Goal: Information Seeking & Learning: Check status

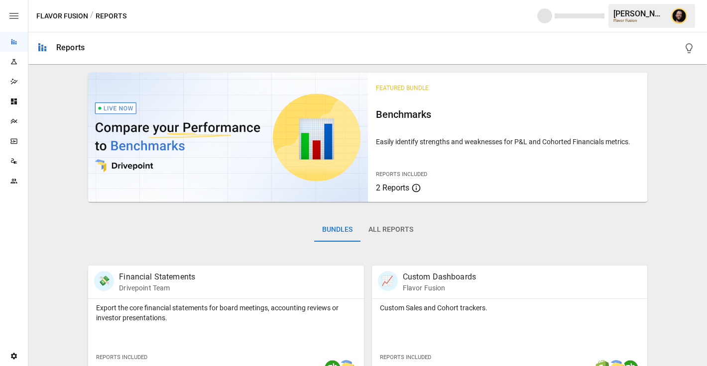
click at [15, 122] on icon "Plans" at bounding box center [14, 121] width 8 height 8
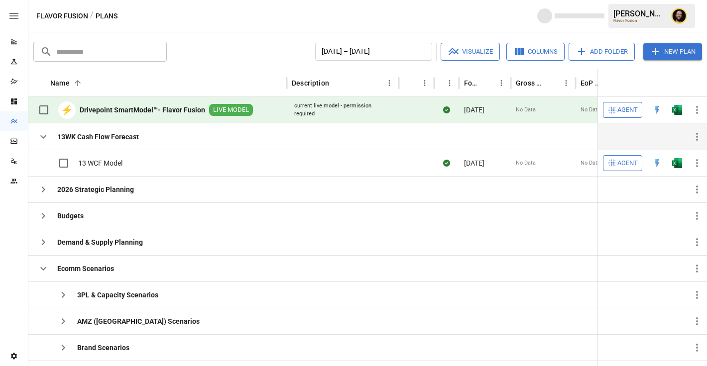
click at [42, 137] on icon "button" at bounding box center [43, 136] width 6 height 3
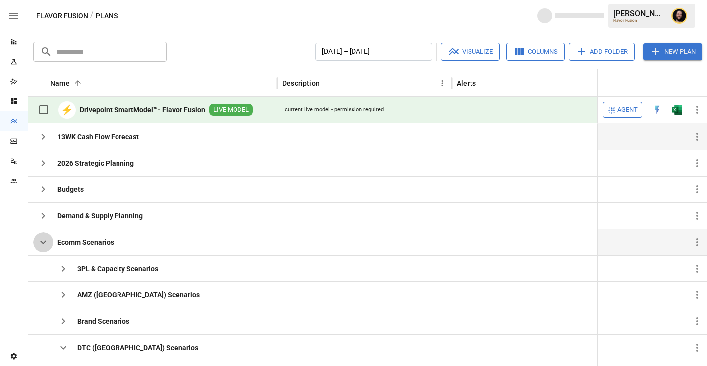
click at [41, 239] on icon "button" at bounding box center [43, 242] width 12 height 12
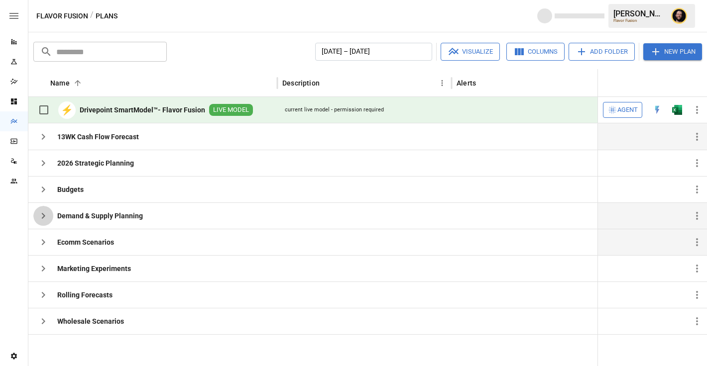
click at [42, 216] on icon "button" at bounding box center [43, 216] width 12 height 12
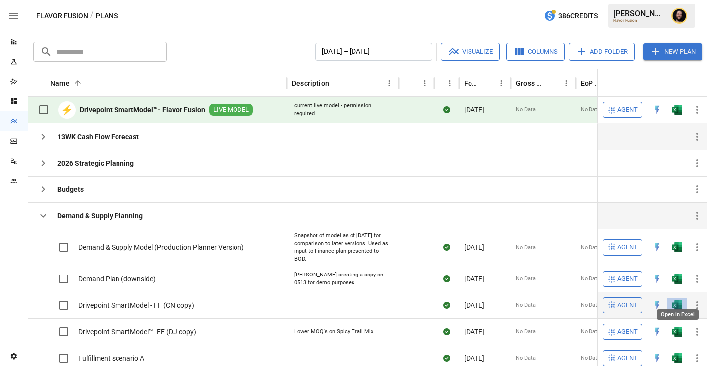
click at [679, 252] on img "Open in Excel" at bounding box center [677, 247] width 10 height 10
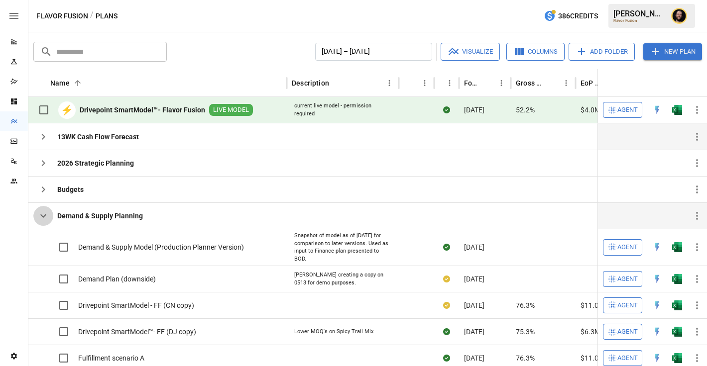
click at [41, 213] on icon "button" at bounding box center [43, 216] width 12 height 12
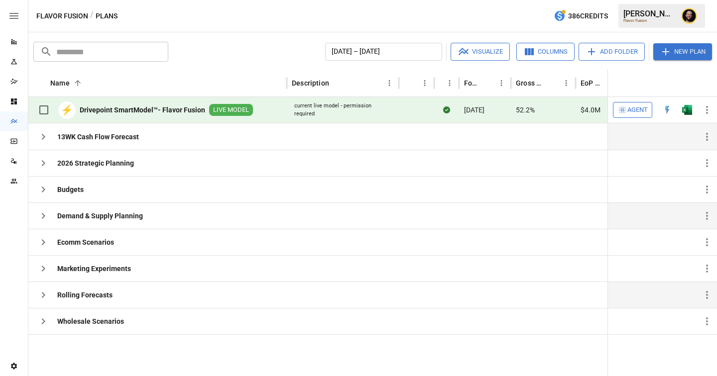
click at [45, 297] on icon "button" at bounding box center [43, 295] width 12 height 12
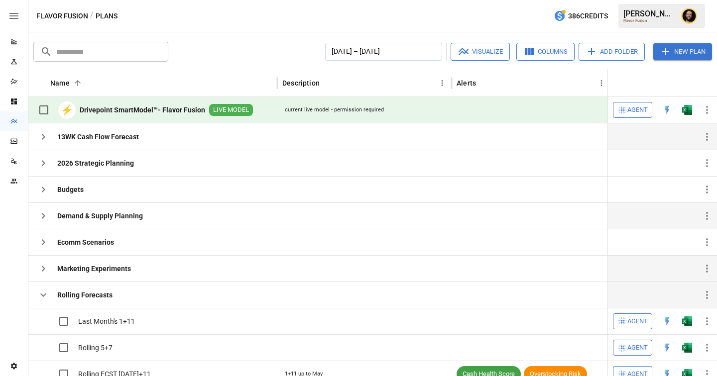
scroll to position [52, 0]
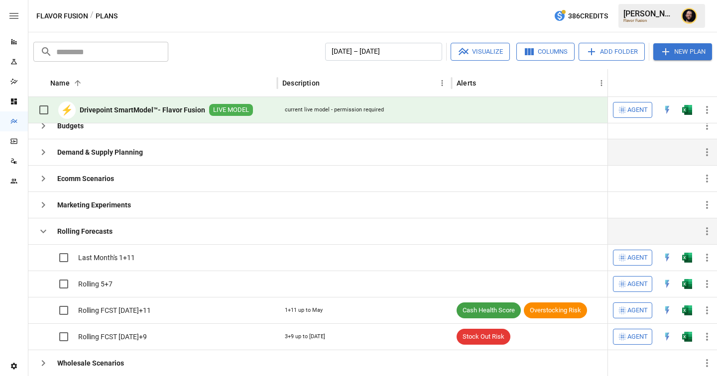
click at [48, 228] on icon "button" at bounding box center [43, 232] width 12 height 12
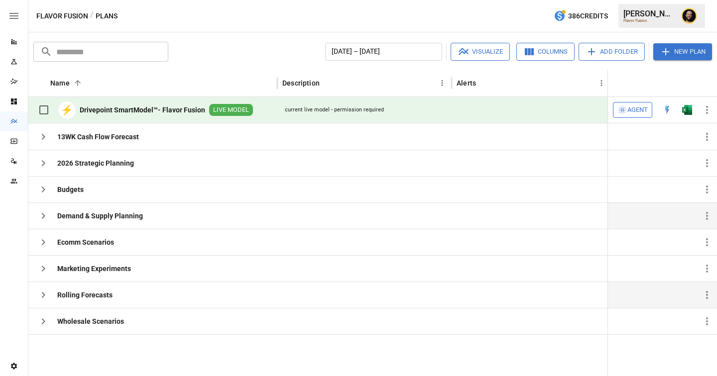
scroll to position [0, 0]
click at [40, 244] on icon "button" at bounding box center [43, 242] width 12 height 12
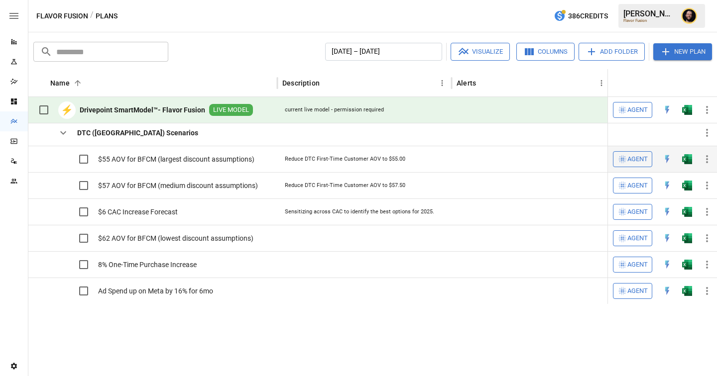
scroll to position [30, 0]
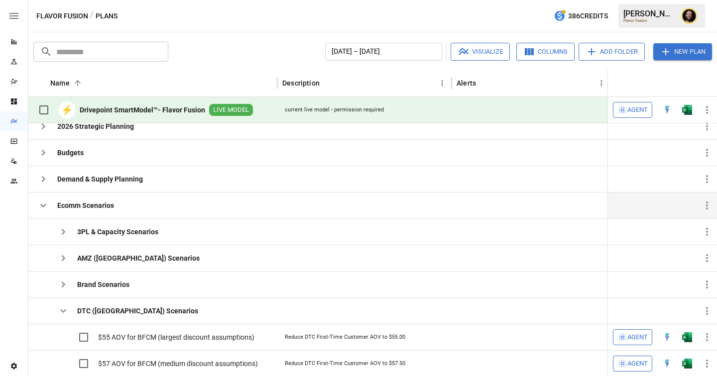
click at [44, 200] on icon "button" at bounding box center [43, 206] width 12 height 12
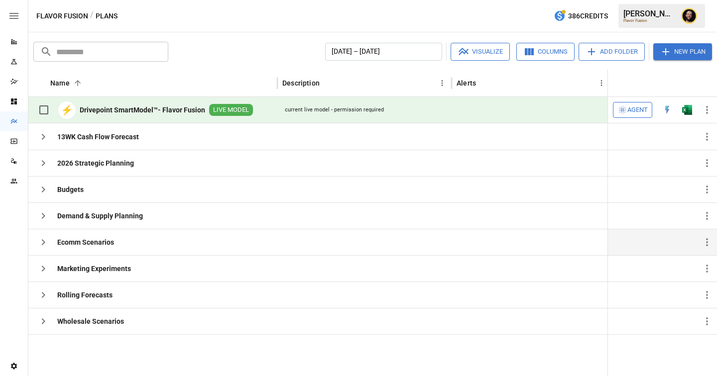
scroll to position [0, 0]
click at [42, 321] on icon "button" at bounding box center [43, 322] width 12 height 12
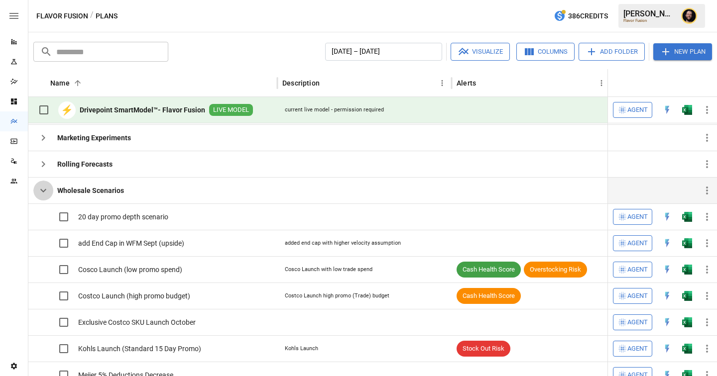
click at [44, 197] on button "button" at bounding box center [43, 191] width 20 height 20
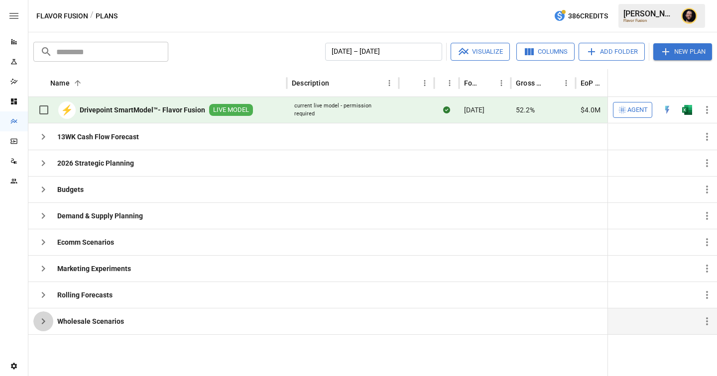
click at [39, 323] on icon "button" at bounding box center [43, 322] width 12 height 12
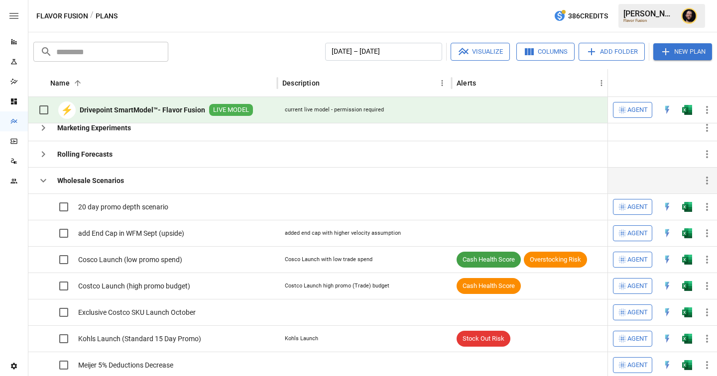
scroll to position [0, 54]
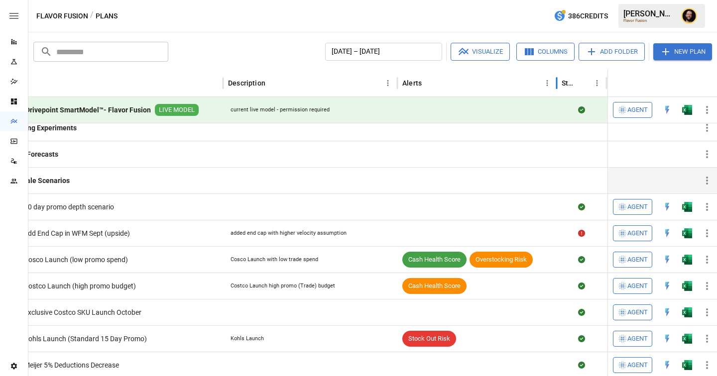
drag, startPoint x: 555, startPoint y: 83, endPoint x: 463, endPoint y: 88, distance: 92.7
click at [554, 83] on div at bounding box center [556, 83] width 5 height 28
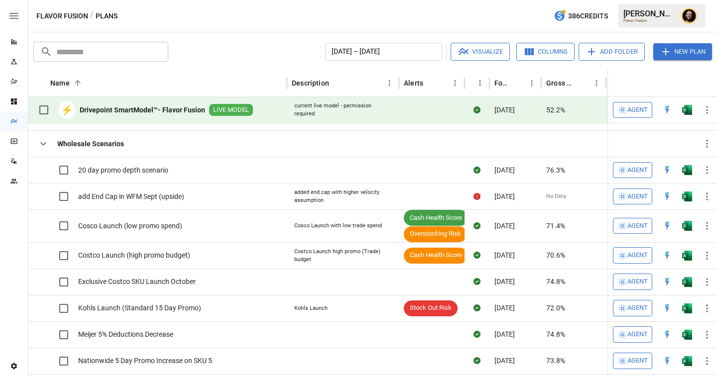
scroll to position [240, 0]
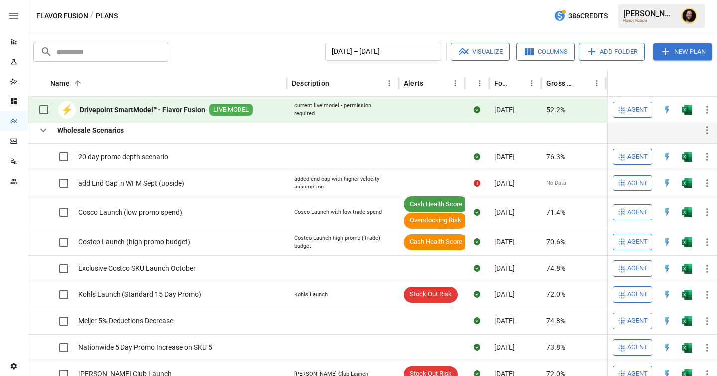
click at [46, 130] on icon "button" at bounding box center [43, 130] width 12 height 12
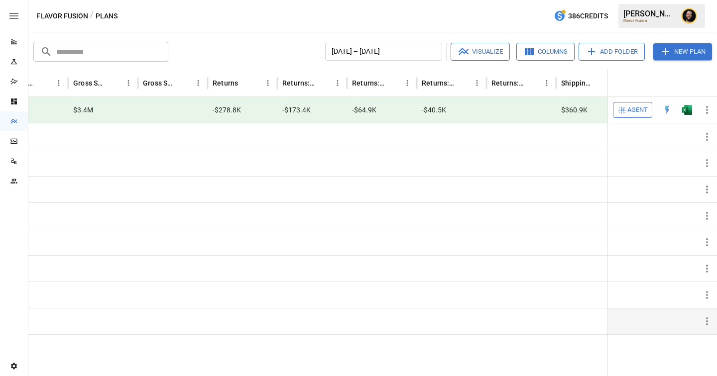
scroll to position [0, 790]
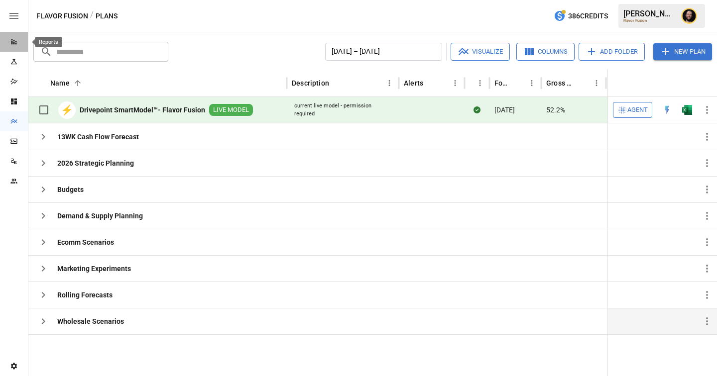
click at [18, 43] on div "Reports" at bounding box center [14, 42] width 28 height 8
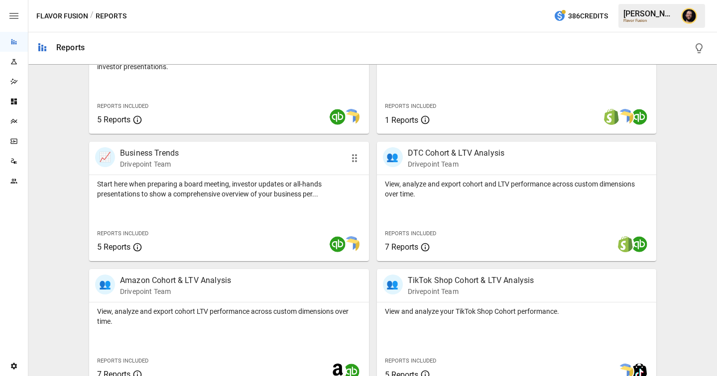
scroll to position [446, 0]
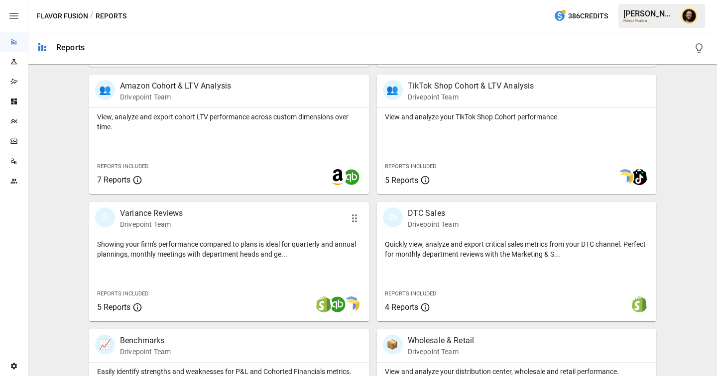
click at [237, 238] on div "Showing your firm's performance compared to plans is ideal for quarterly and an…" at bounding box center [229, 247] width 280 height 24
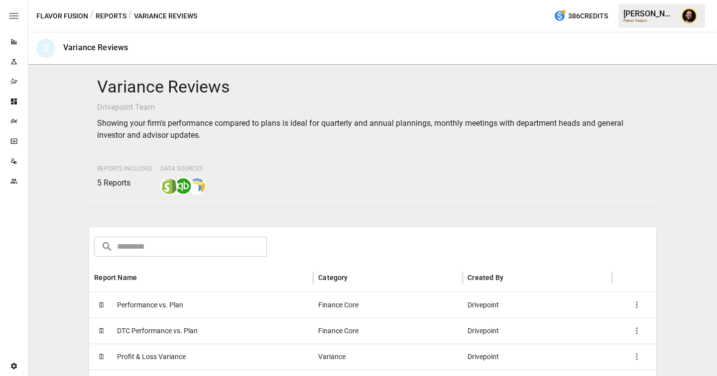
scroll to position [146, 0]
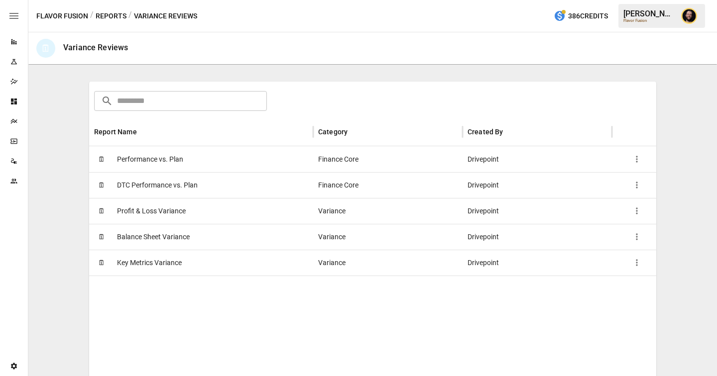
click at [212, 232] on div "🗓 Balance Sheet Variance" at bounding box center [201, 237] width 224 height 26
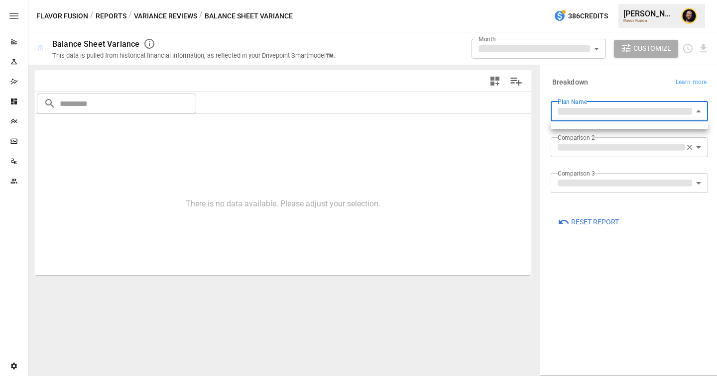
click at [632, 0] on body "**********" at bounding box center [358, 0] width 717 height 0
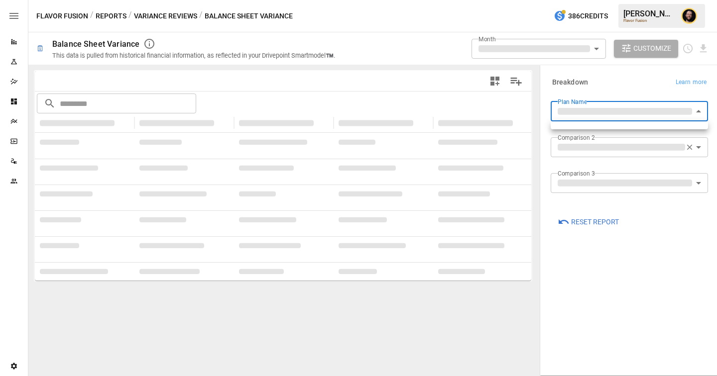
click at [631, 85] on div at bounding box center [358, 188] width 717 height 376
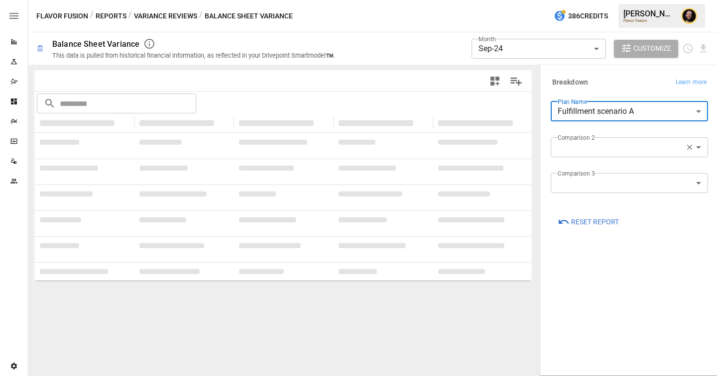
click at [642, 0] on body "**********" at bounding box center [358, 0] width 717 height 0
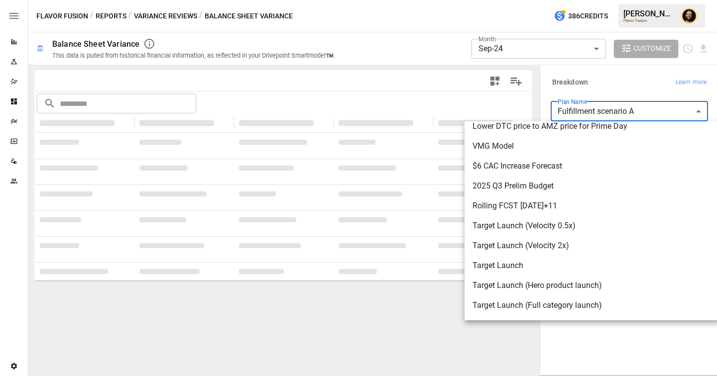
scroll to position [1106, 0]
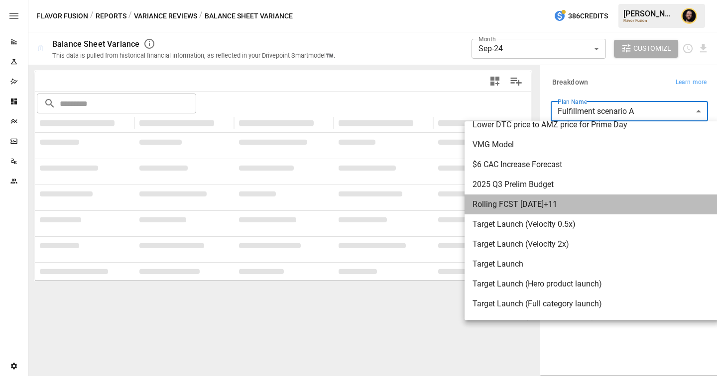
click at [598, 206] on span "Rolling FCST [DATE]+11" at bounding box center [591, 205] width 239 height 12
type input "**********"
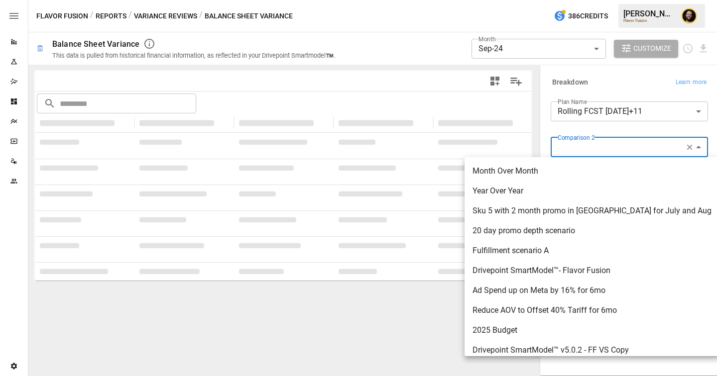
click at [600, 0] on body "**********" at bounding box center [358, 0] width 717 height 0
click at [558, 175] on span "Month Over Month" at bounding box center [591, 171] width 239 height 12
type input "**********"
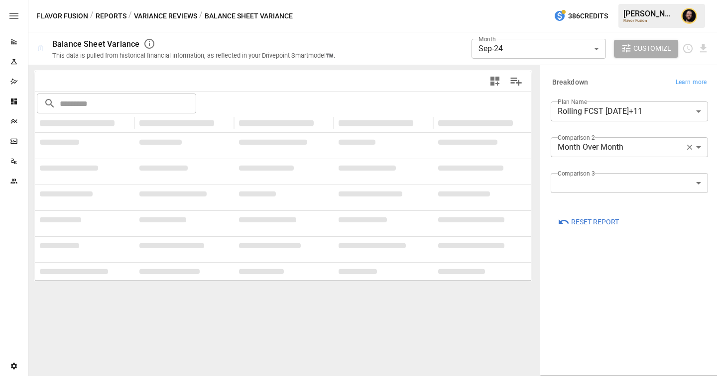
click at [578, 177] on label "Comparison 3" at bounding box center [576, 173] width 37 height 8
click at [574, 0] on body "**********" at bounding box center [358, 0] width 717 height 0
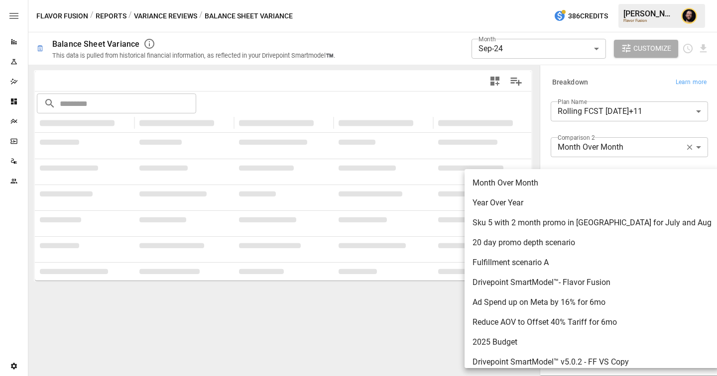
click at [559, 204] on span "Year Over Year" at bounding box center [591, 203] width 239 height 12
type input "**********"
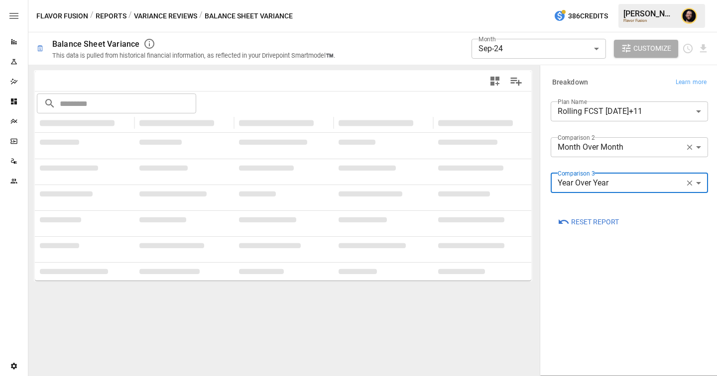
click at [607, 0] on body "**********" at bounding box center [358, 0] width 717 height 0
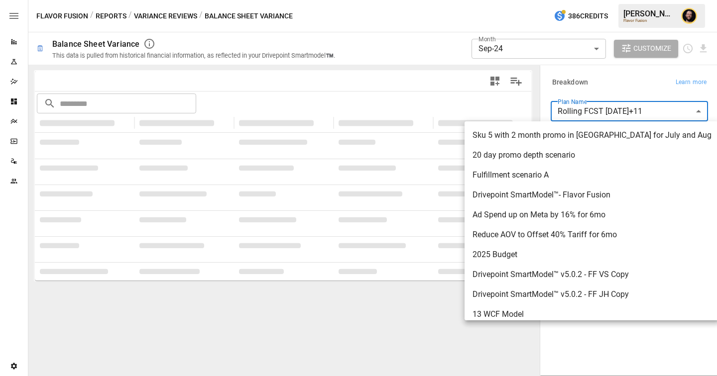
click at [621, 74] on div at bounding box center [358, 188] width 717 height 376
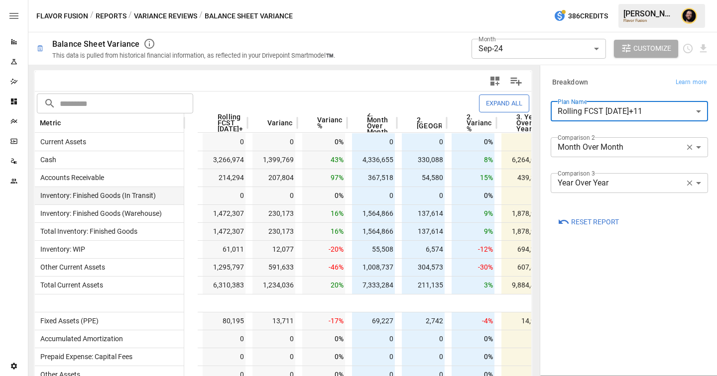
scroll to position [0, 88]
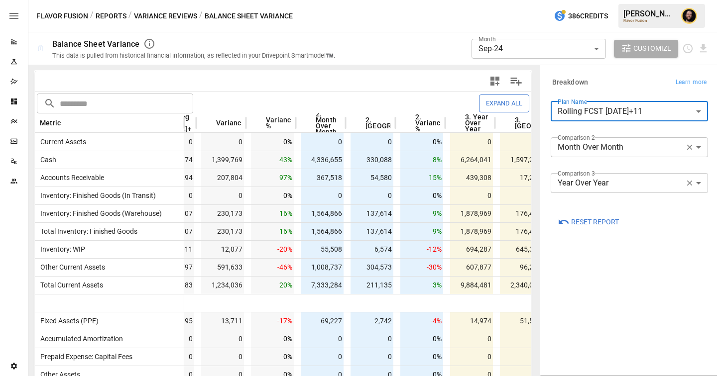
click at [599, 0] on body "**********" at bounding box center [358, 0] width 717 height 0
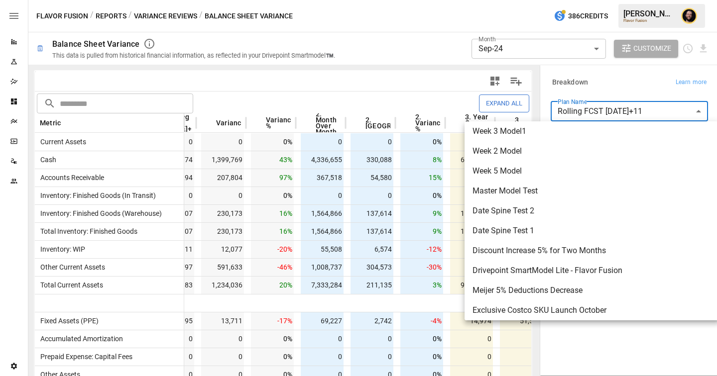
scroll to position [344, 0]
click at [628, 90] on div at bounding box center [358, 188] width 717 height 376
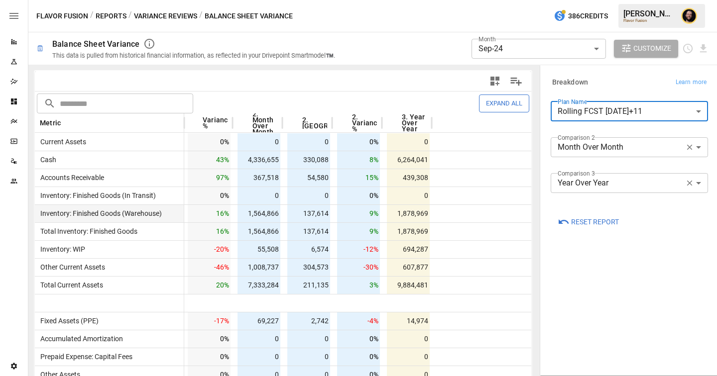
scroll to position [0, 0]
